Goal: Task Accomplishment & Management: Manage account settings

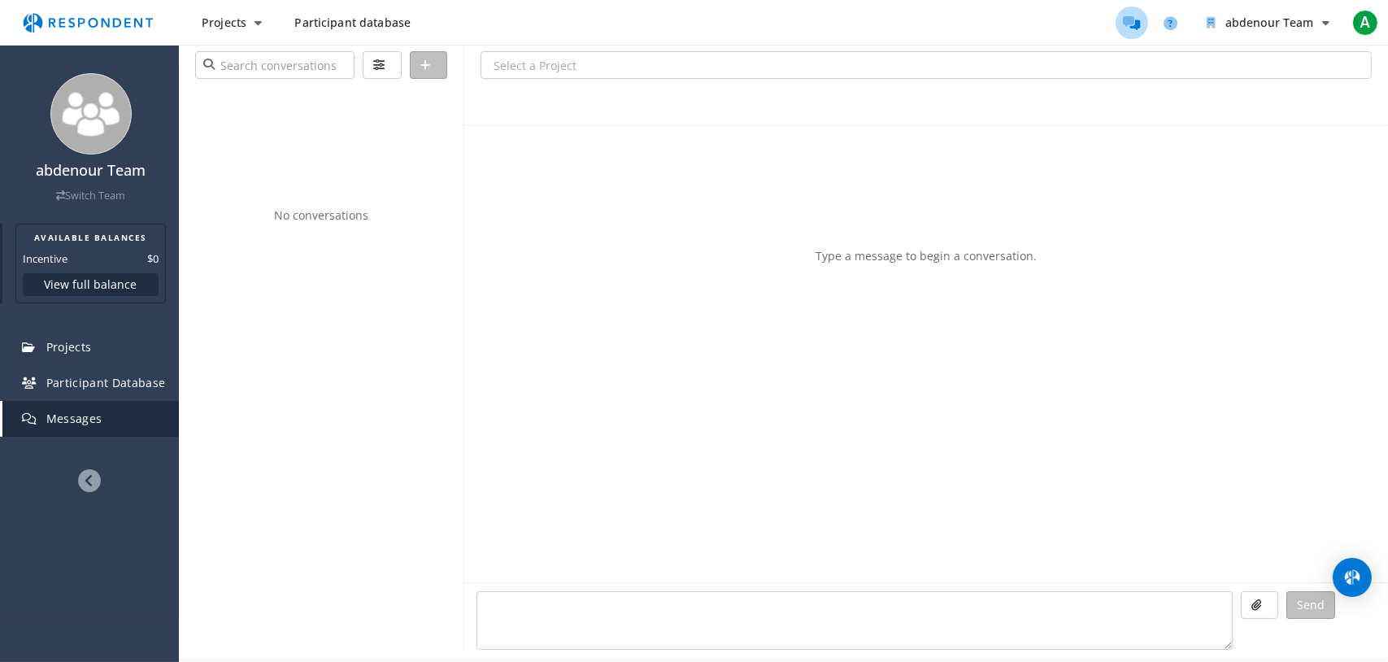
click at [82, 286] on button "View full balance" at bounding box center [91, 284] width 136 height 23
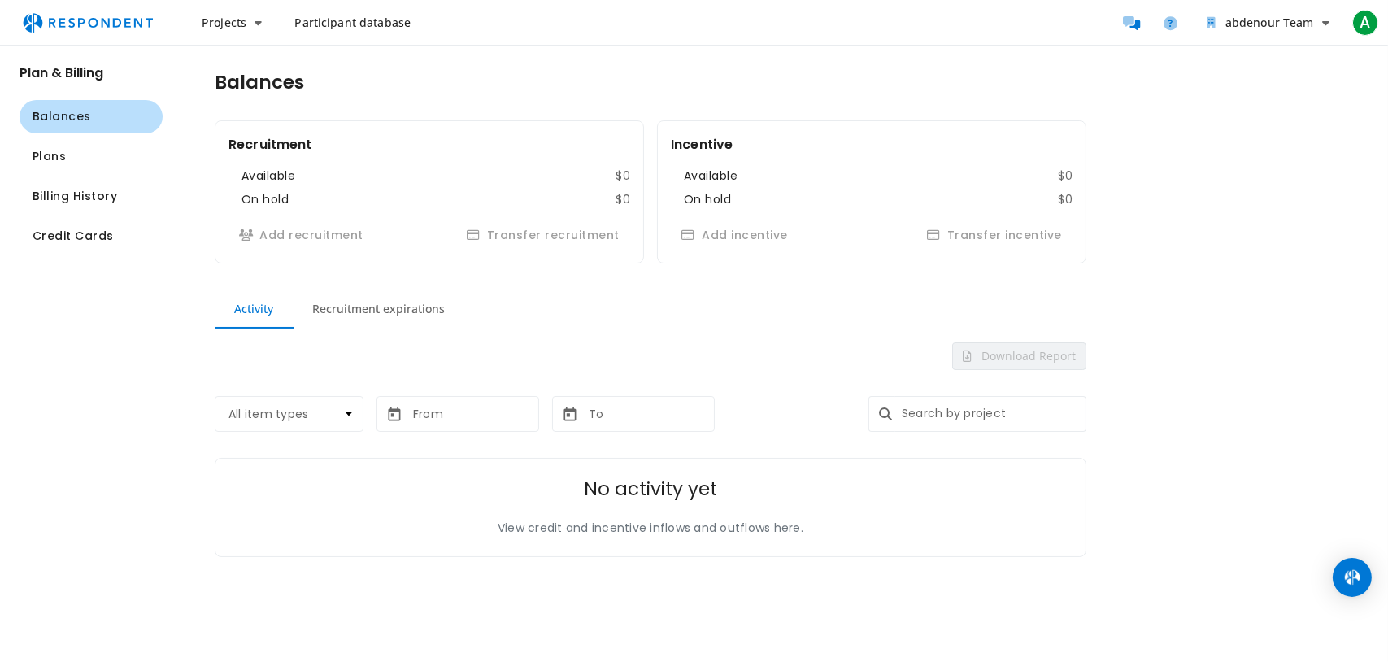
click at [929, 412] on input "text" at bounding box center [990, 414] width 191 height 36
click at [845, 384] on section "Download Report All item types Project Credit transfer Incentive transfer Team …" at bounding box center [651, 450] width 872 height 216
click at [87, 148] on button "Plans" at bounding box center [91, 156] width 143 height 33
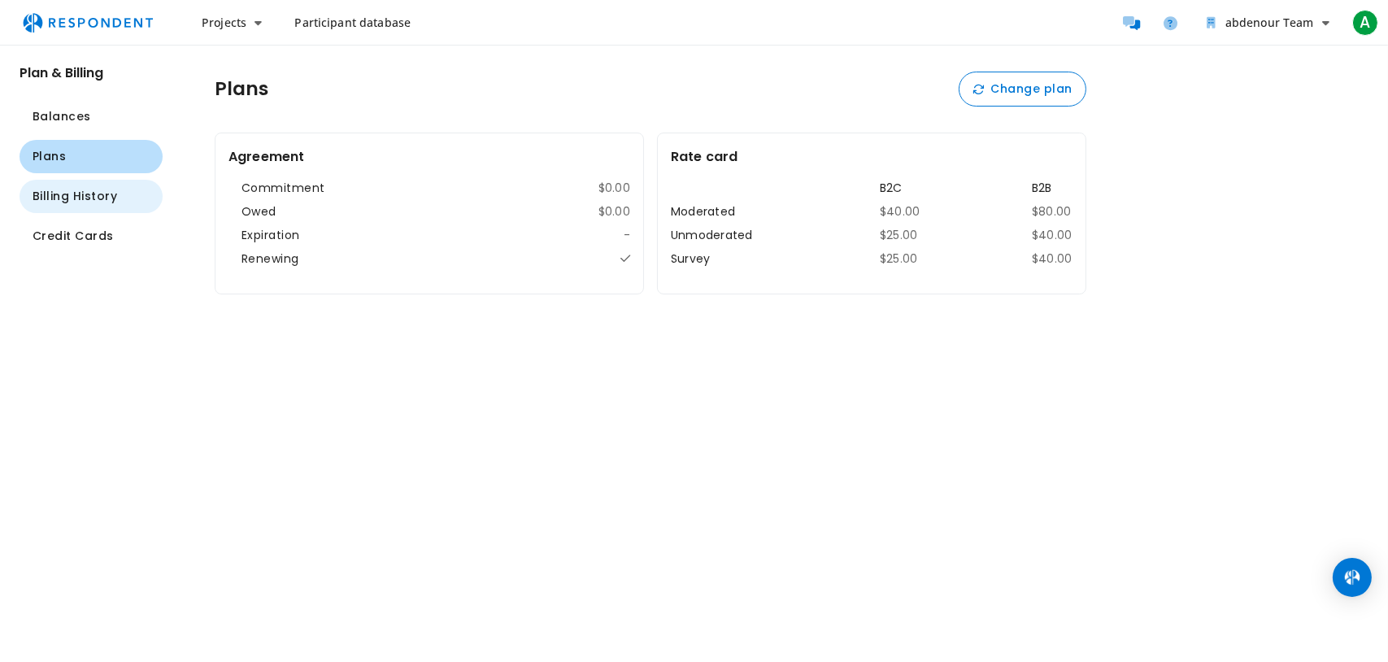
click at [85, 195] on span "Billing History" at bounding box center [75, 196] width 85 height 17
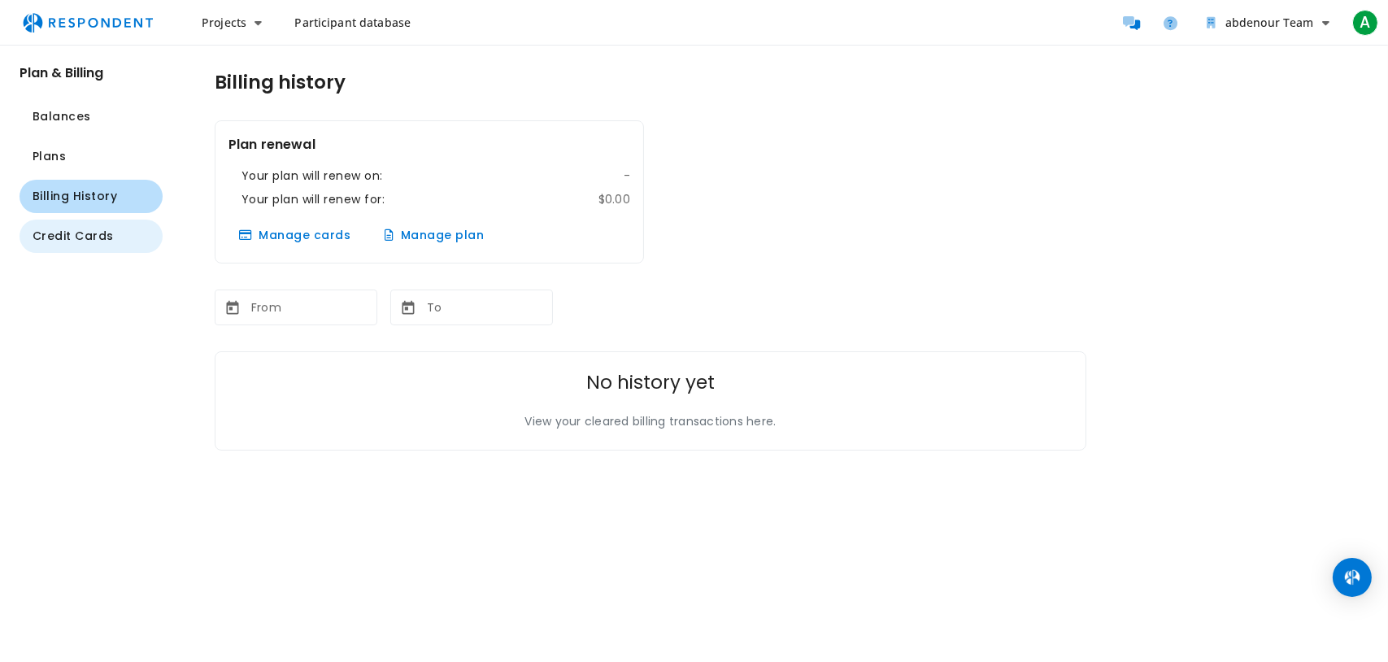
click at [71, 237] on span "Credit Cards" at bounding box center [73, 236] width 81 height 17
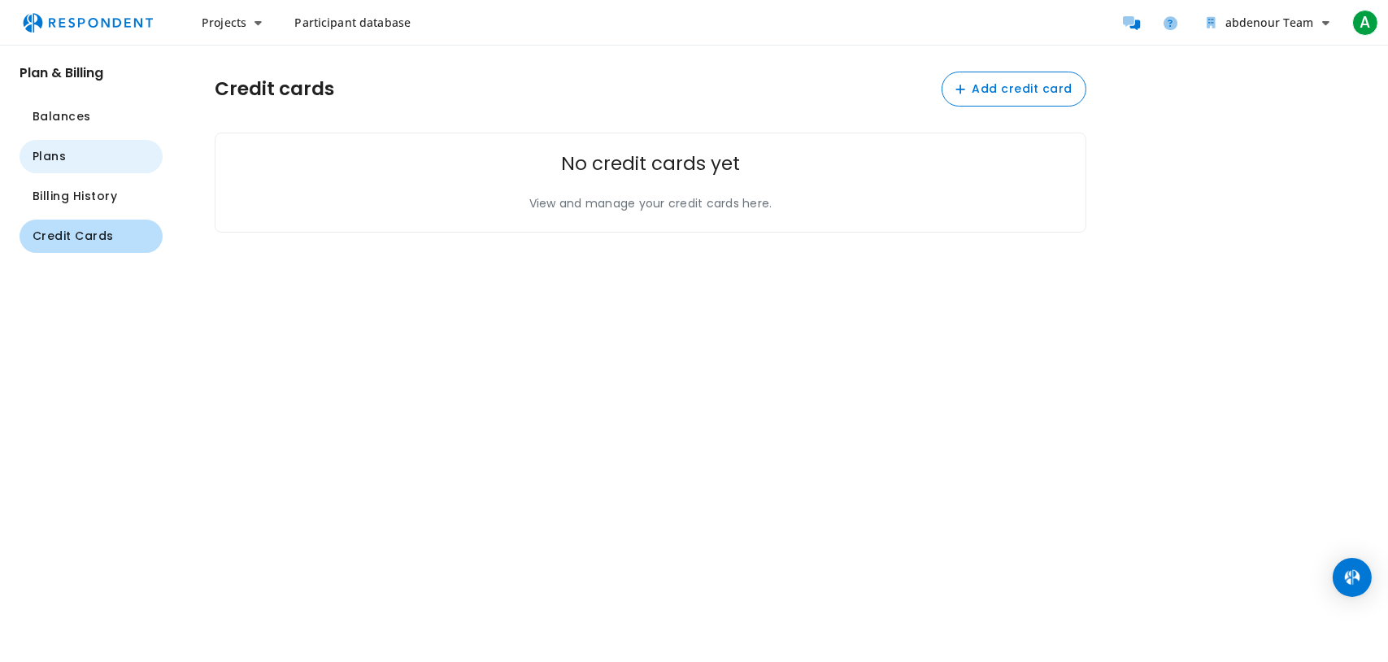
drag, startPoint x: 86, startPoint y: 152, endPoint x: 88, endPoint y: 137, distance: 14.7
click at [87, 150] on button "Plans" at bounding box center [91, 156] width 143 height 33
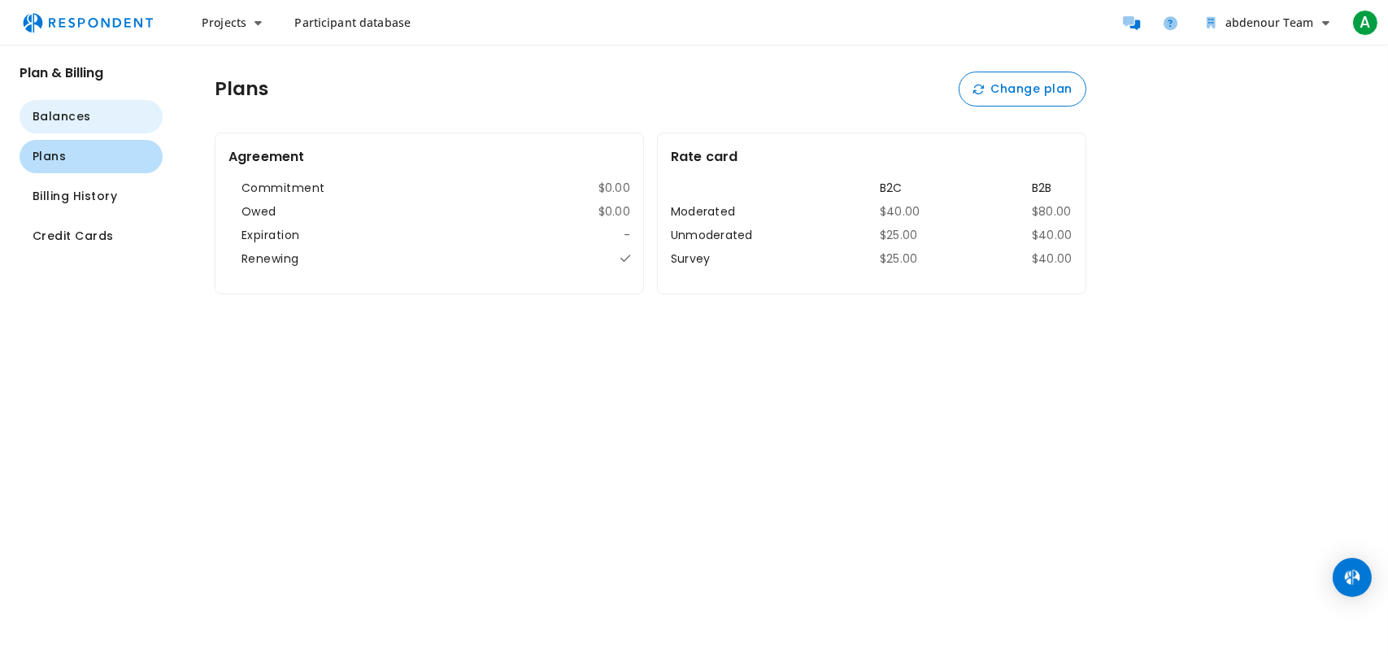
click at [89, 112] on button "Balances" at bounding box center [91, 116] width 143 height 33
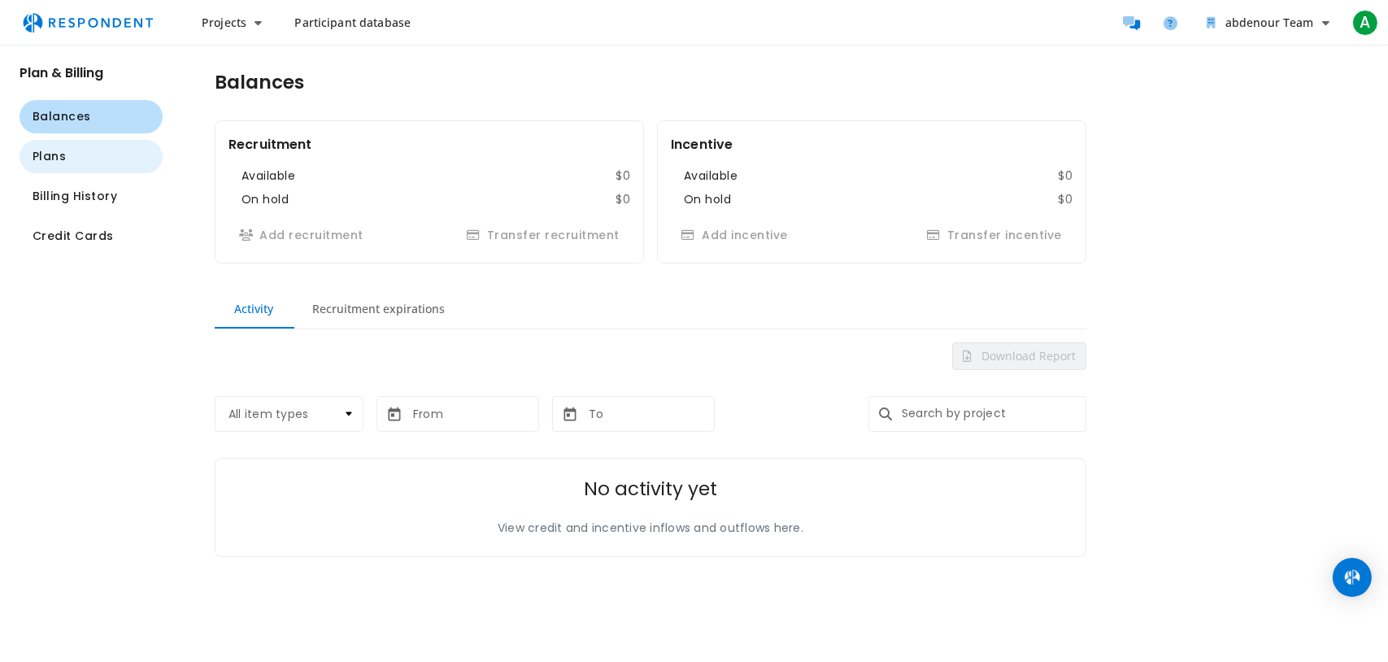
drag, startPoint x: 98, startPoint y: 155, endPoint x: 98, endPoint y: 171, distance: 15.5
click at [98, 155] on button "Plans" at bounding box center [91, 156] width 143 height 33
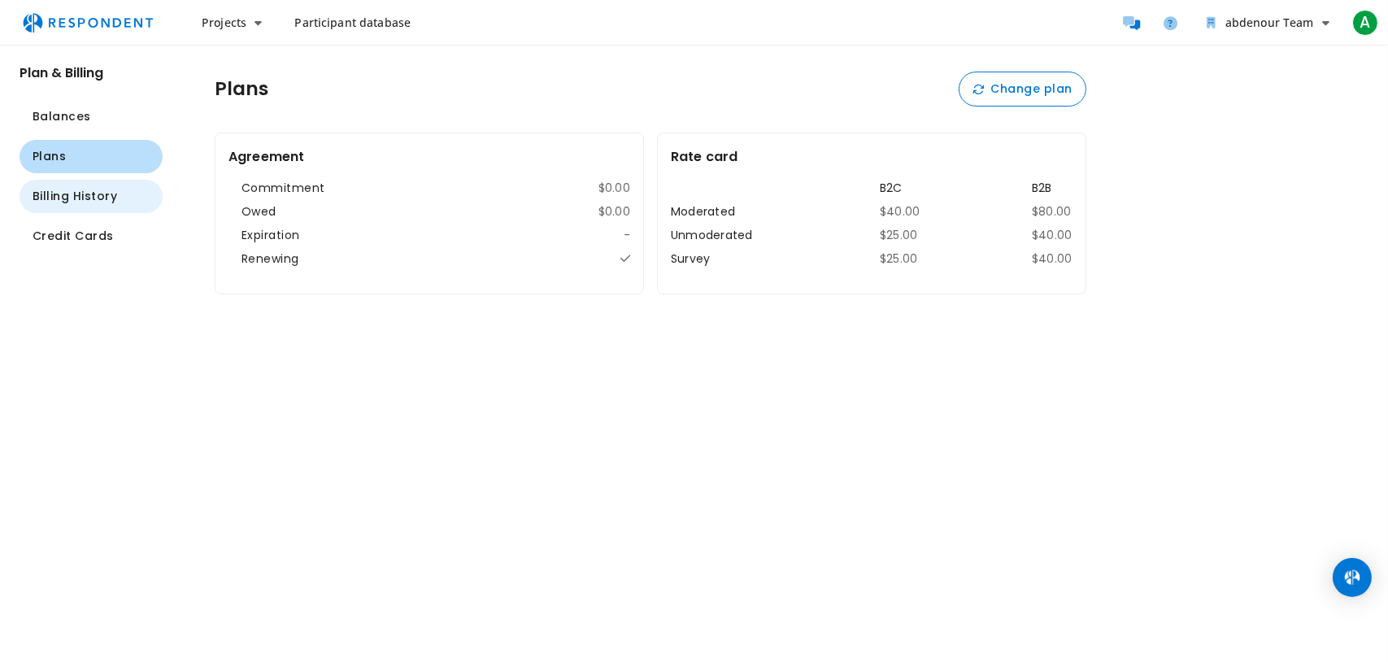
click at [98, 192] on span "Billing History" at bounding box center [75, 196] width 85 height 17
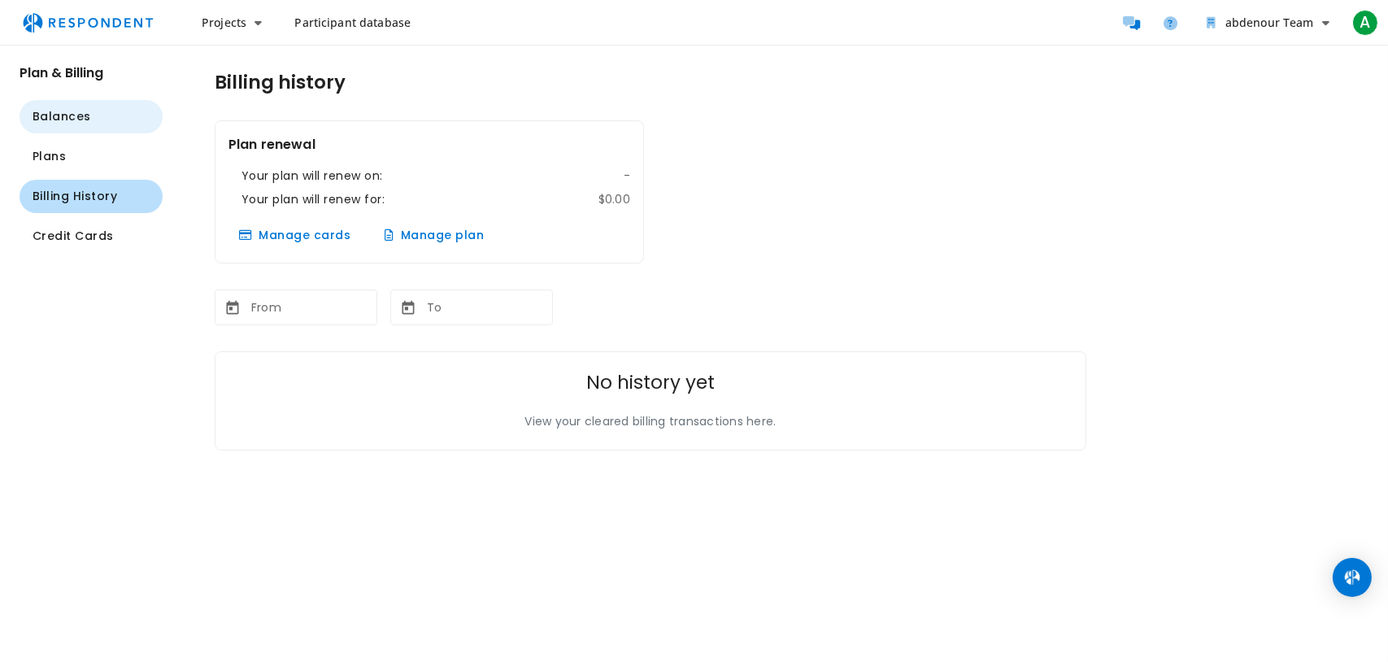
click at [96, 125] on button "Balances" at bounding box center [91, 116] width 143 height 33
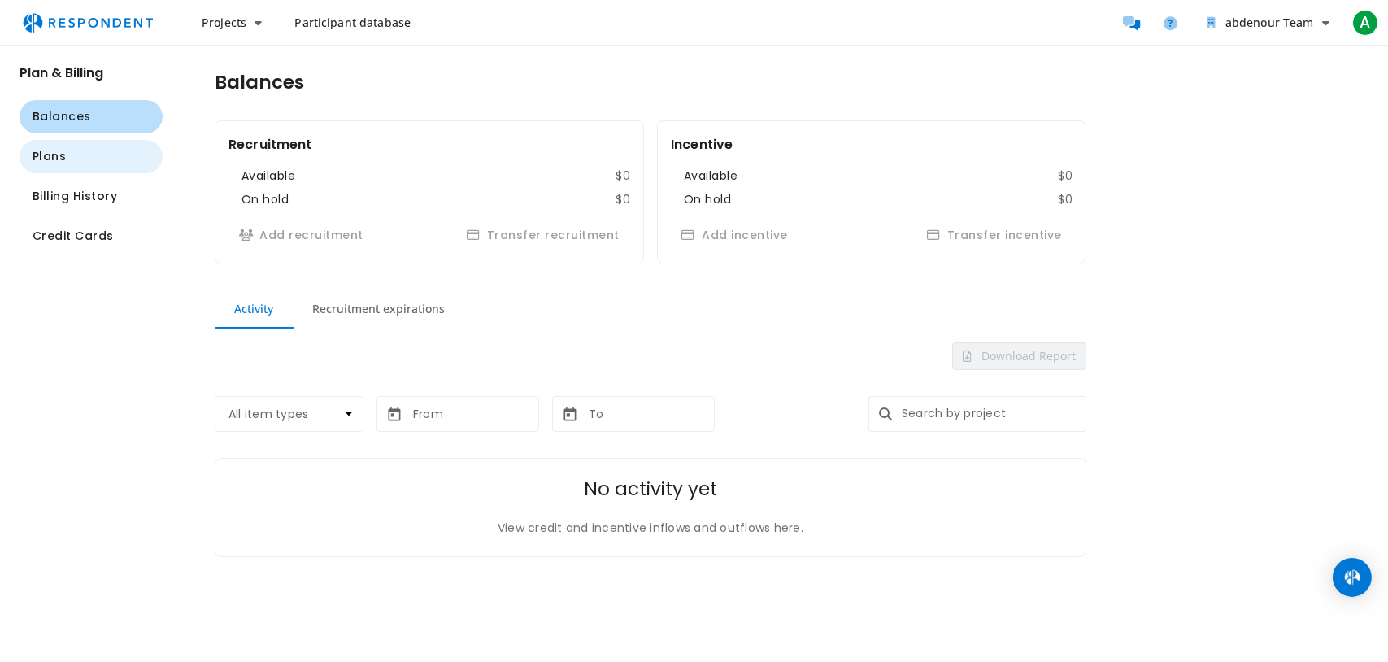
click at [94, 146] on button "Plans" at bounding box center [91, 156] width 143 height 33
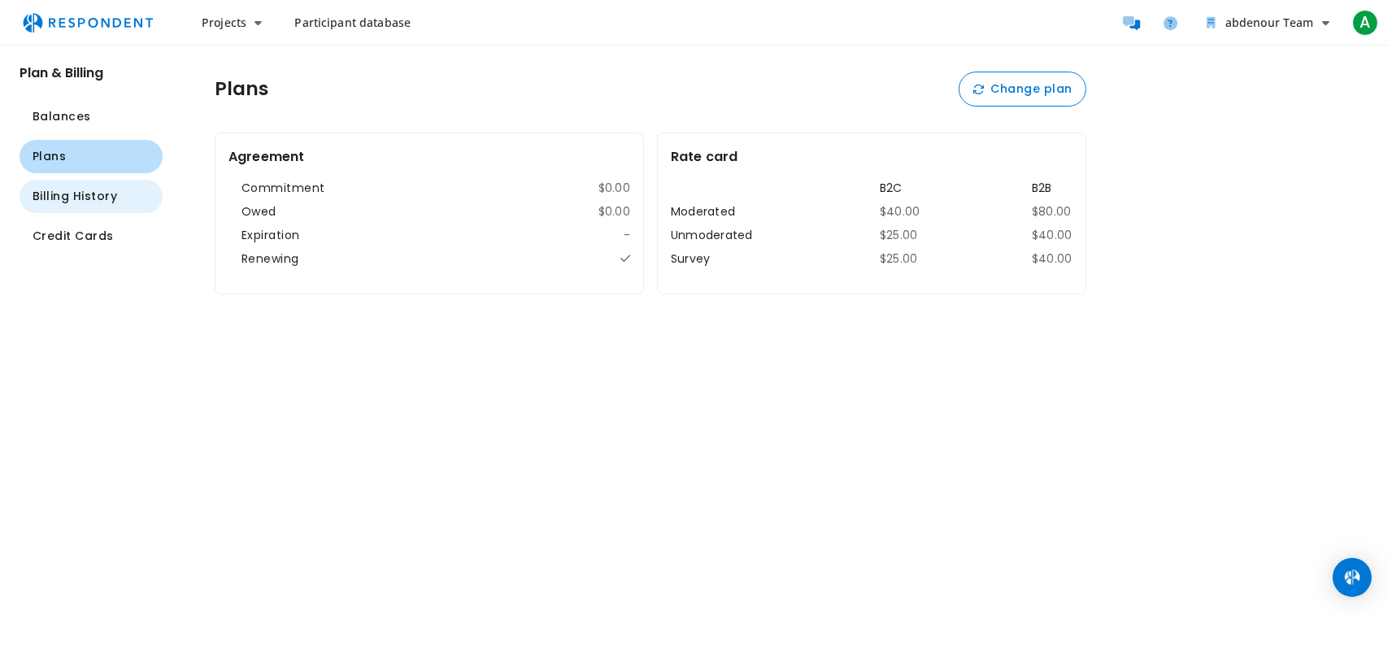
click at [94, 188] on span "Billing History" at bounding box center [75, 196] width 85 height 17
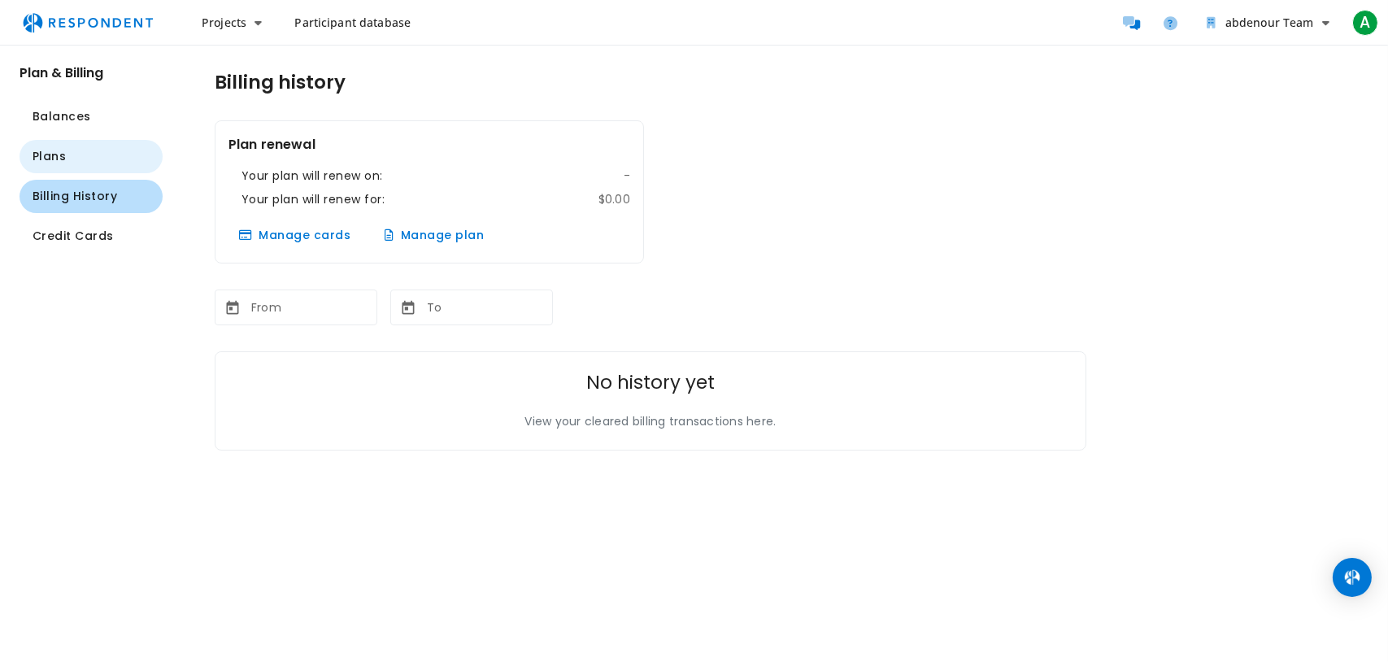
click at [94, 150] on button "Plans" at bounding box center [91, 156] width 143 height 33
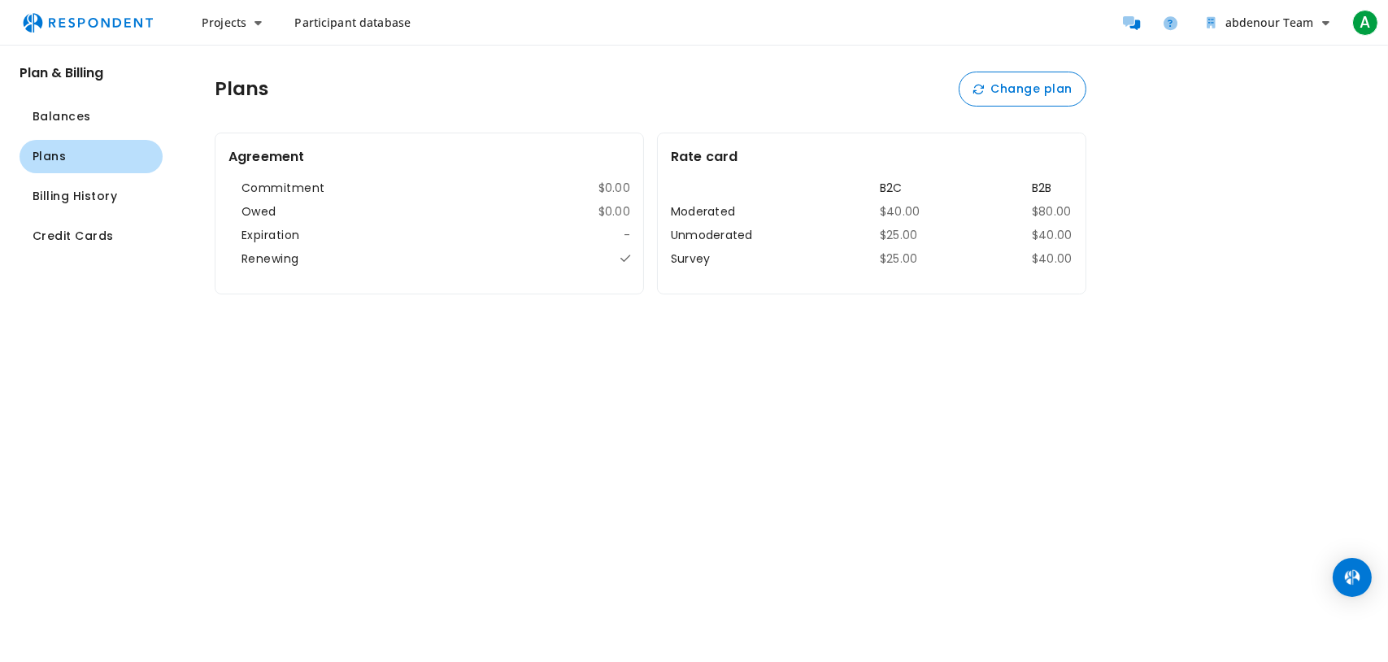
click at [77, 24] on img "Main navigation" at bounding box center [88, 22] width 150 height 31
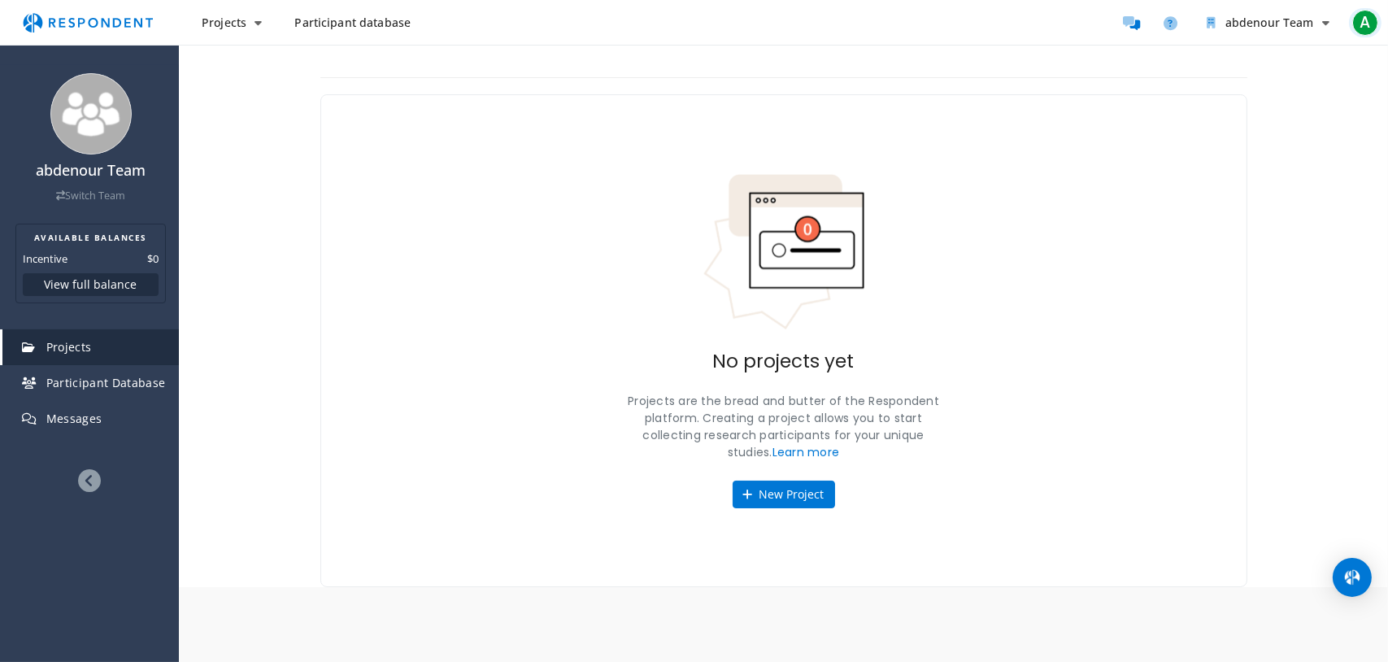
click at [1361, 17] on span "A" at bounding box center [1366, 23] width 26 height 26
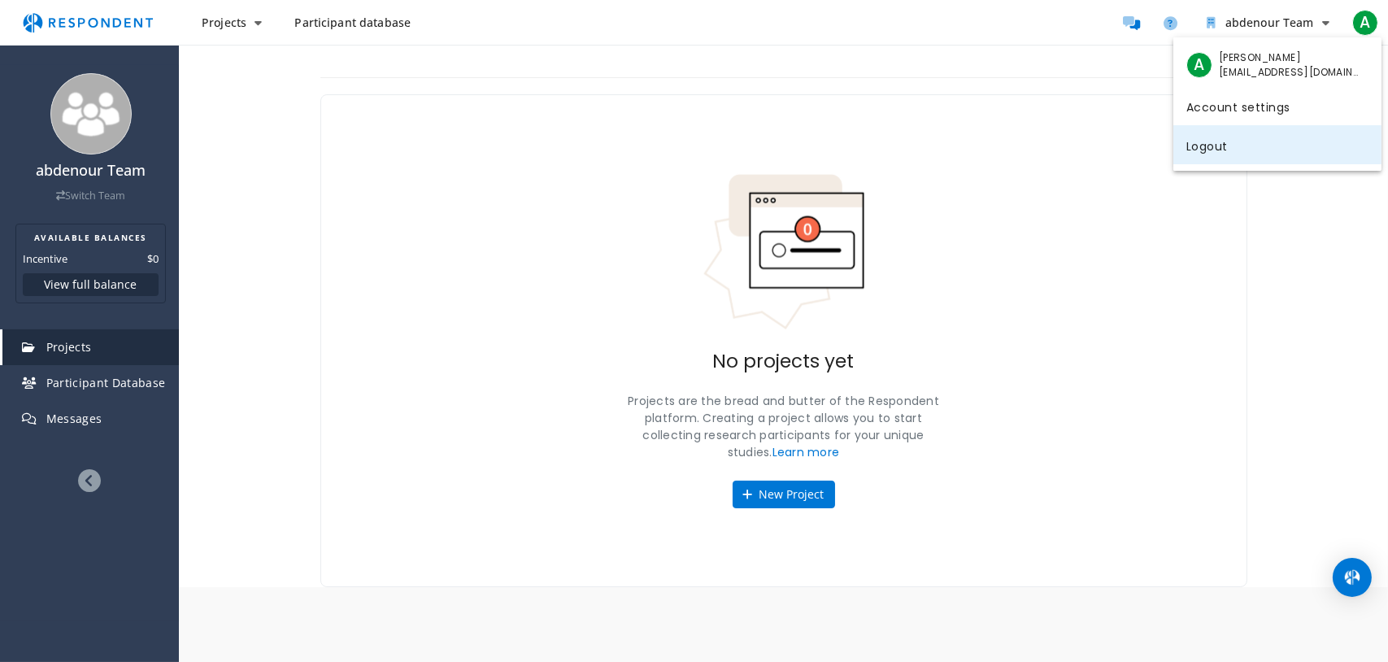
click at [1257, 134] on link "Logout" at bounding box center [1278, 144] width 208 height 39
